Goal: Entertainment & Leisure: Browse casually

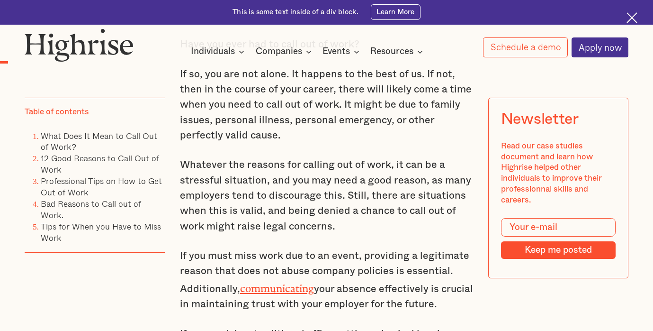
scroll to position [658, 0]
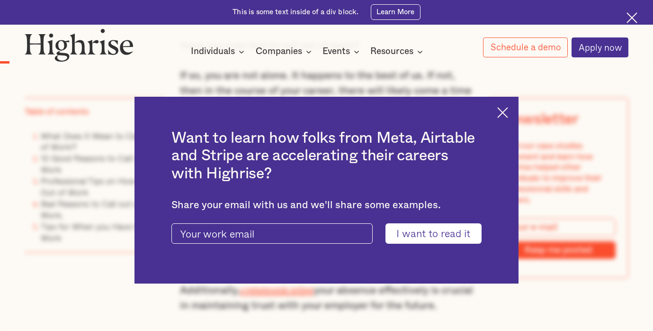
click at [498, 113] on img at bounding box center [502, 112] width 11 height 11
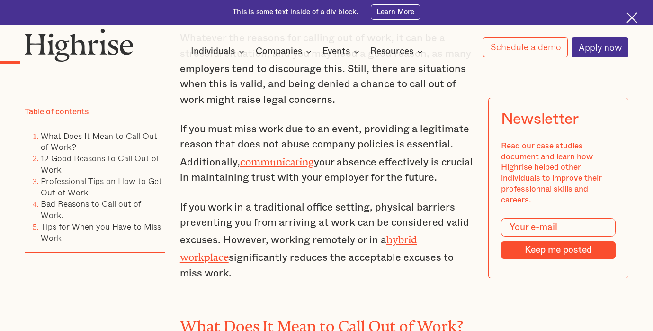
scroll to position [789, 0]
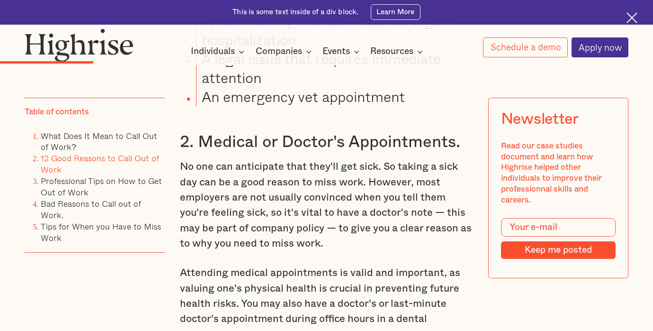
scroll to position [1585, 0]
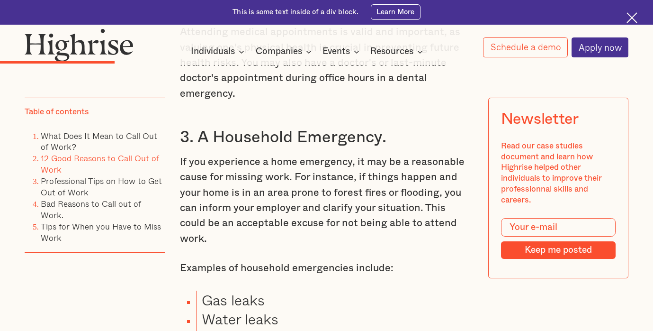
scroll to position [1830, 0]
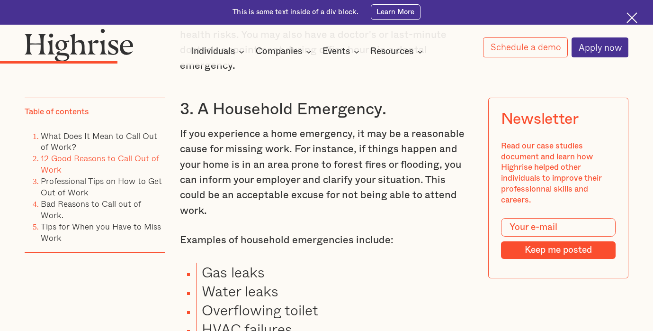
scroll to position [1868, 0]
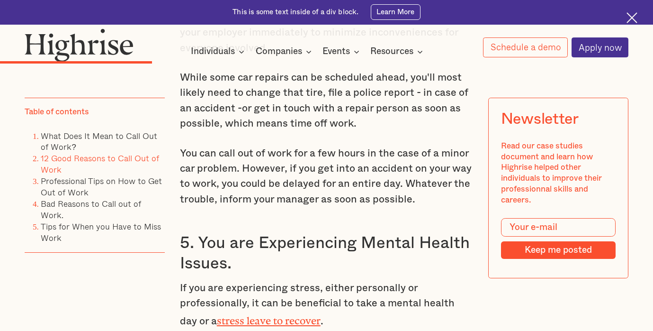
scroll to position [2314, 0]
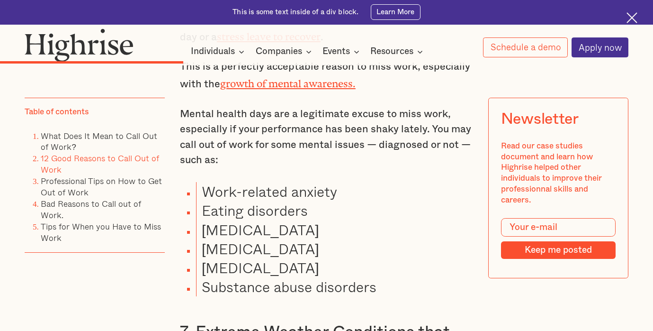
scroll to position [2593, 0]
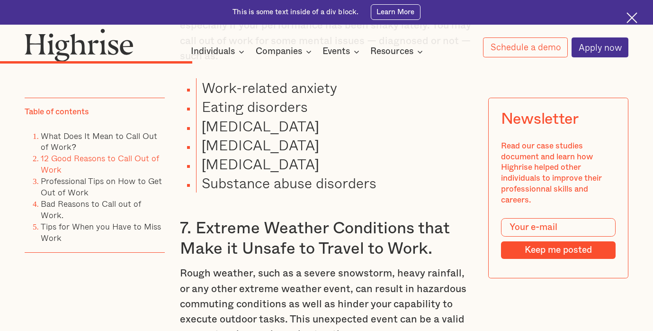
scroll to position [2699, 0]
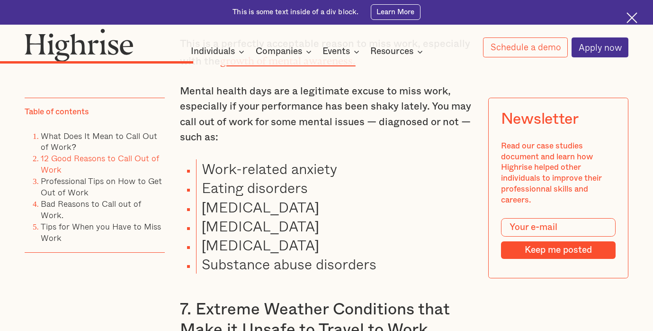
scroll to position [2486, 0]
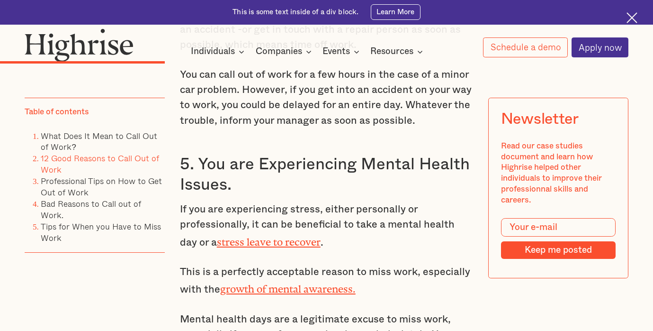
scroll to position [2384, 0]
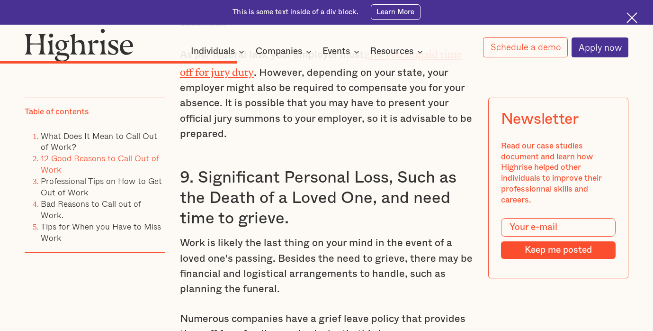
scroll to position [3182, 0]
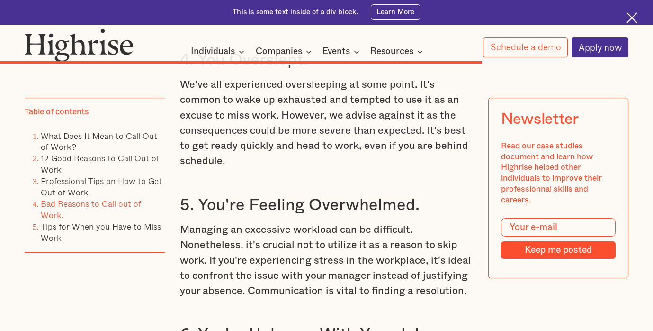
scroll to position [6053, 0]
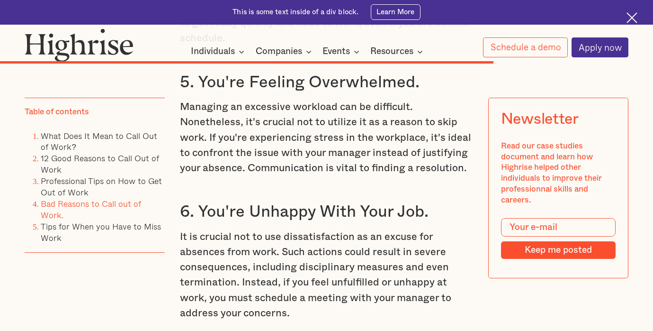
scroll to position [6178, 0]
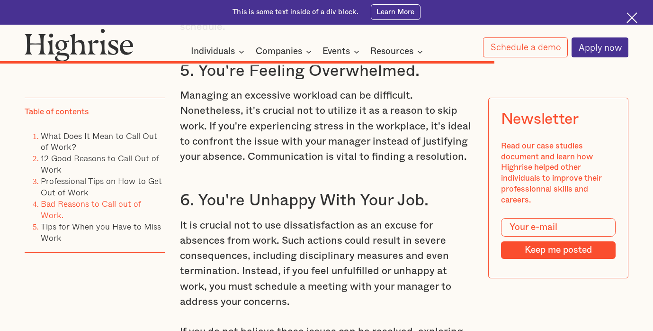
scroll to position [6183, 0]
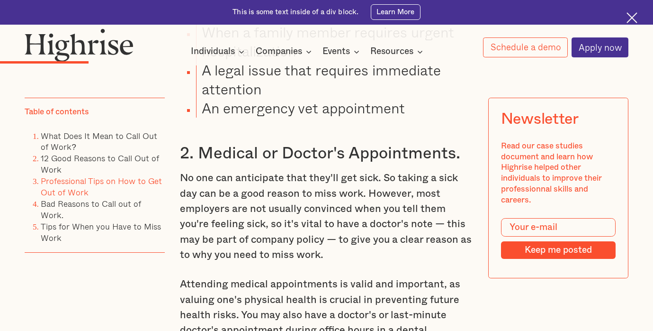
scroll to position [1578, 0]
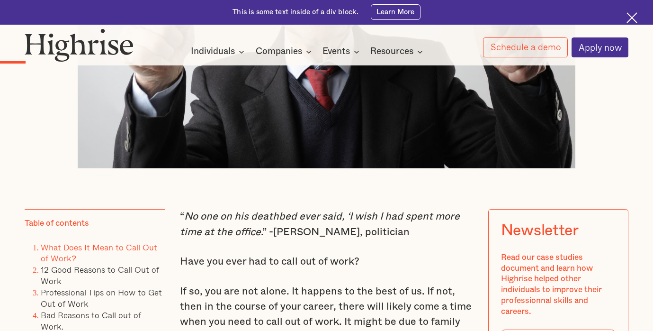
scroll to position [0, 0]
